Goal: Book appointment/travel/reservation

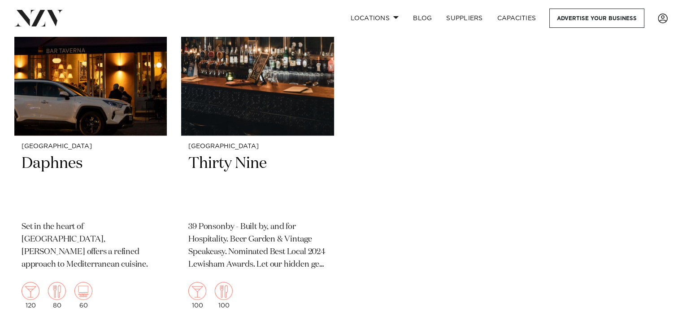
scroll to position [309, 0]
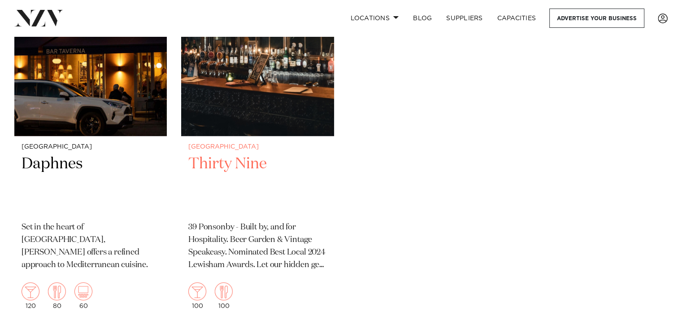
click at [219, 166] on h2 "Thirty Nine" at bounding box center [257, 184] width 138 height 61
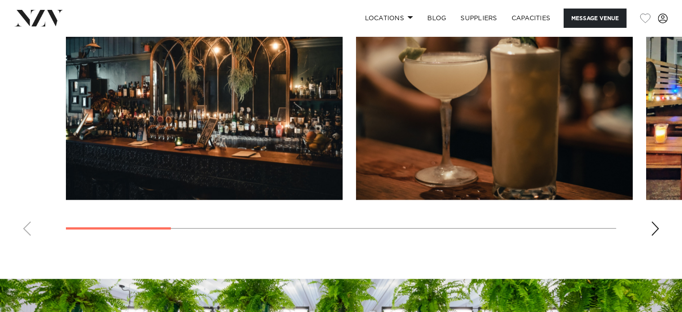
scroll to position [808, 0]
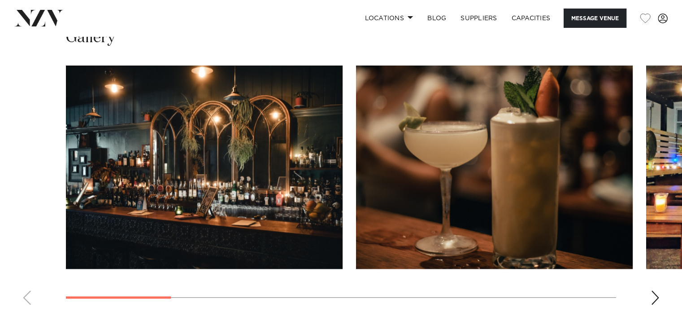
click at [659, 297] on div "Next slide" at bounding box center [655, 297] width 9 height 14
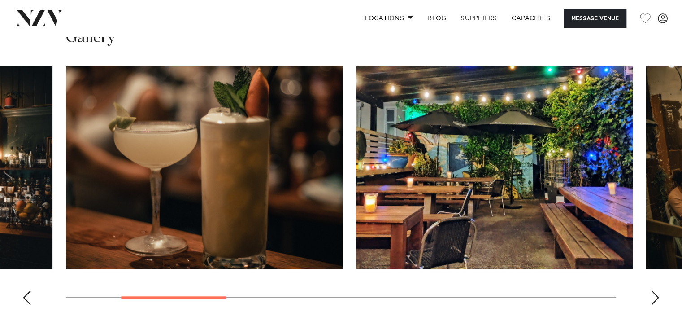
click at [659, 297] on div "Next slide" at bounding box center [655, 297] width 9 height 14
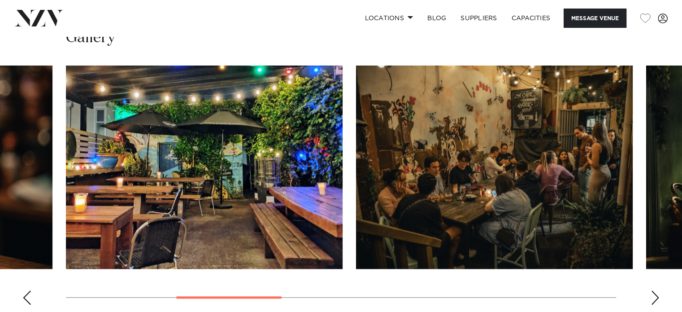
click at [659, 297] on div "Next slide" at bounding box center [655, 297] width 9 height 14
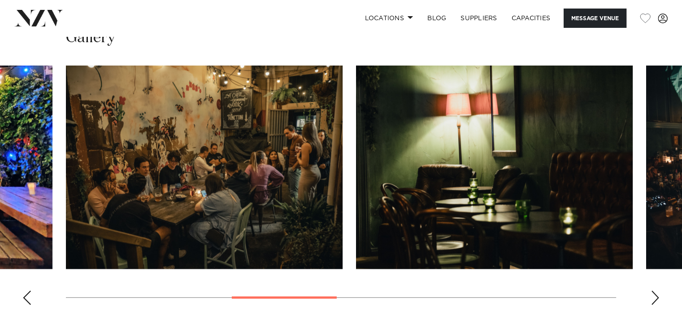
click at [659, 297] on div "Next slide" at bounding box center [655, 297] width 9 height 14
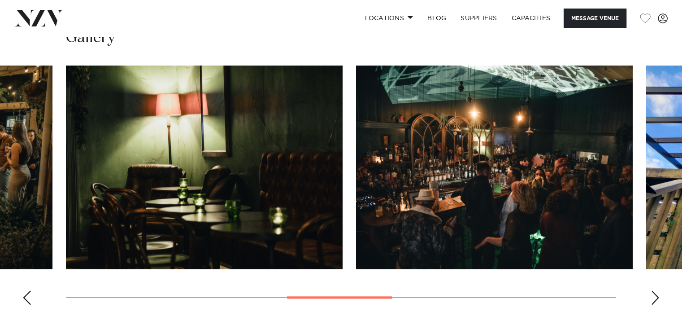
click at [659, 297] on div "Next slide" at bounding box center [655, 297] width 9 height 14
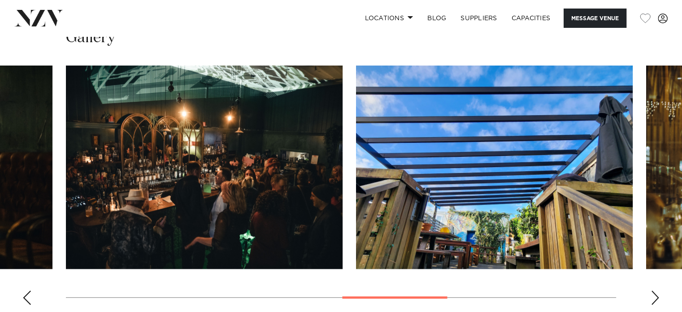
click at [659, 297] on div "Next slide" at bounding box center [655, 297] width 9 height 14
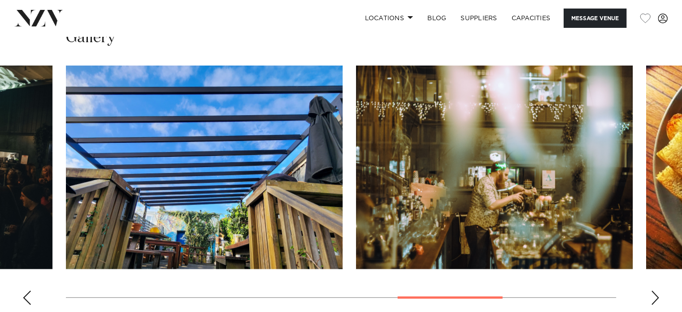
click at [659, 297] on div "Next slide" at bounding box center [655, 297] width 9 height 14
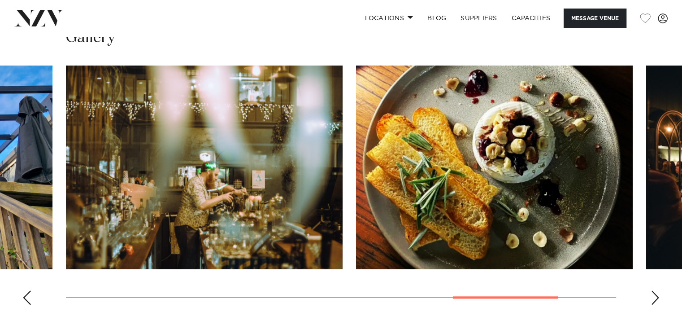
click at [659, 297] on div "Next slide" at bounding box center [655, 297] width 9 height 14
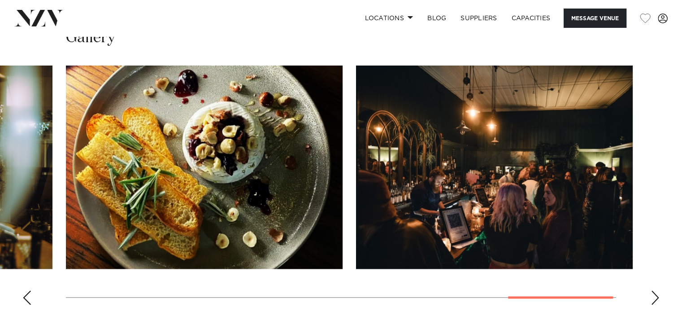
click at [659, 297] on div "Next slide" at bounding box center [655, 297] width 9 height 14
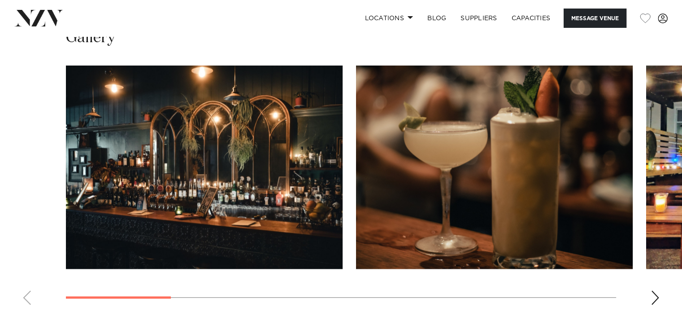
click at [63, 293] on swiper-container at bounding box center [341, 189] width 682 height 246
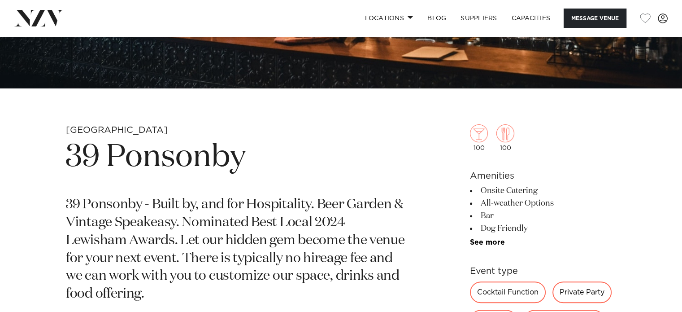
scroll to position [269, 0]
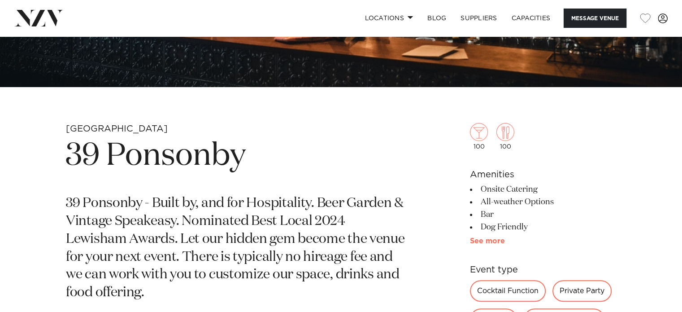
click at [492, 244] on link "See more" at bounding box center [505, 240] width 70 height 7
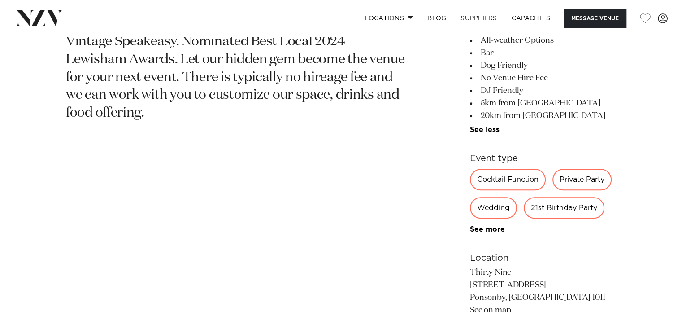
scroll to position [494, 0]
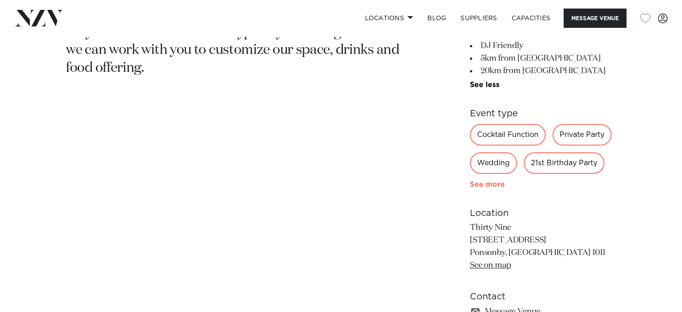
click at [498, 186] on link "See more" at bounding box center [505, 184] width 70 height 7
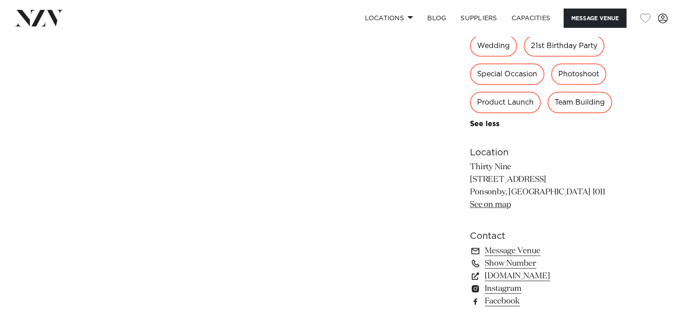
scroll to position [583, 0]
